Goal: Task Accomplishment & Management: Manage account settings

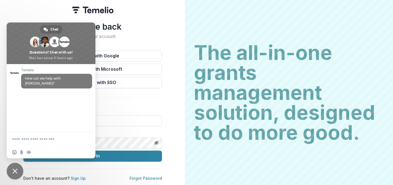
click at [40, 17] on div "Welcome back Sign into your account Continue with Google Continue with Microsof…" at bounding box center [92, 92] width 185 height 185
click at [121, 101] on div "Welcome back Sign into your account Continue with Google Continue with Microsof…" at bounding box center [92, 101] width 139 height 159
click at [119, 119] on input at bounding box center [92, 120] width 139 height 11
click at [11, 6] on div "Welcome back Sign into your account Continue with Google Continue with Microsof…" at bounding box center [92, 92] width 185 height 185
click at [152, 39] on div "Welcome back Sign into your account Continue with Google Continue with Microsof…" at bounding box center [92, 101] width 139 height 159
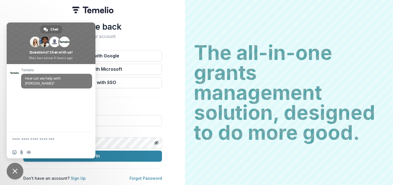
click at [8, 24] on span at bounding box center [51, 43] width 89 height 42
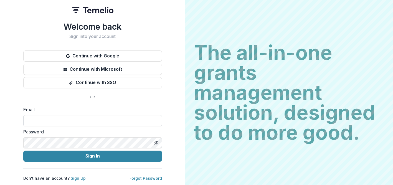
click at [28, 119] on input at bounding box center [92, 120] width 139 height 11
type input "**********"
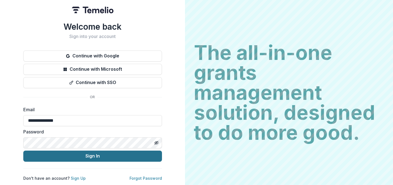
click at [90, 153] on button "Sign In" at bounding box center [92, 155] width 139 height 11
